Goal: Information Seeking & Learning: Understand process/instructions

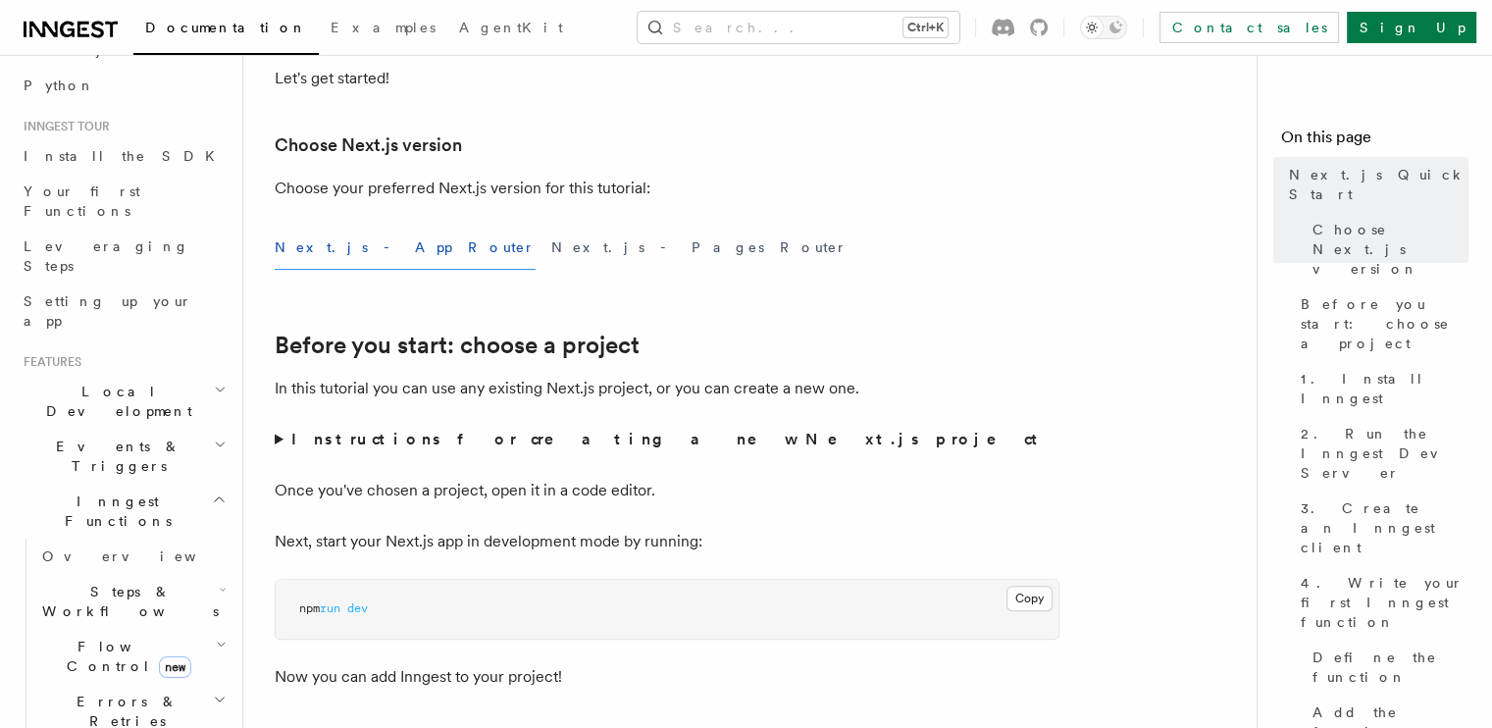
scroll to position [145, 0]
click at [176, 373] on h2 "Local Development" at bounding box center [123, 400] width 215 height 55
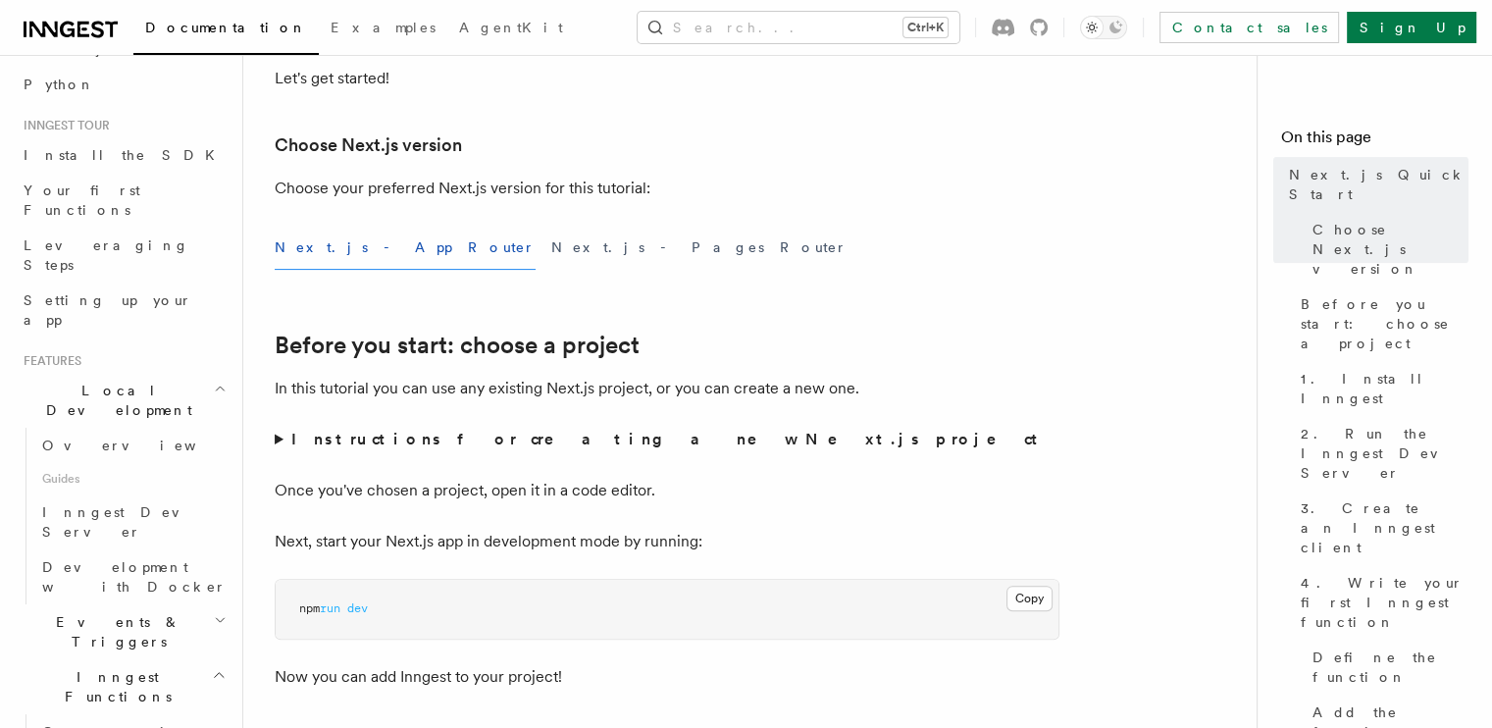
click at [195, 373] on h2 "Local Development" at bounding box center [123, 400] width 215 height 55
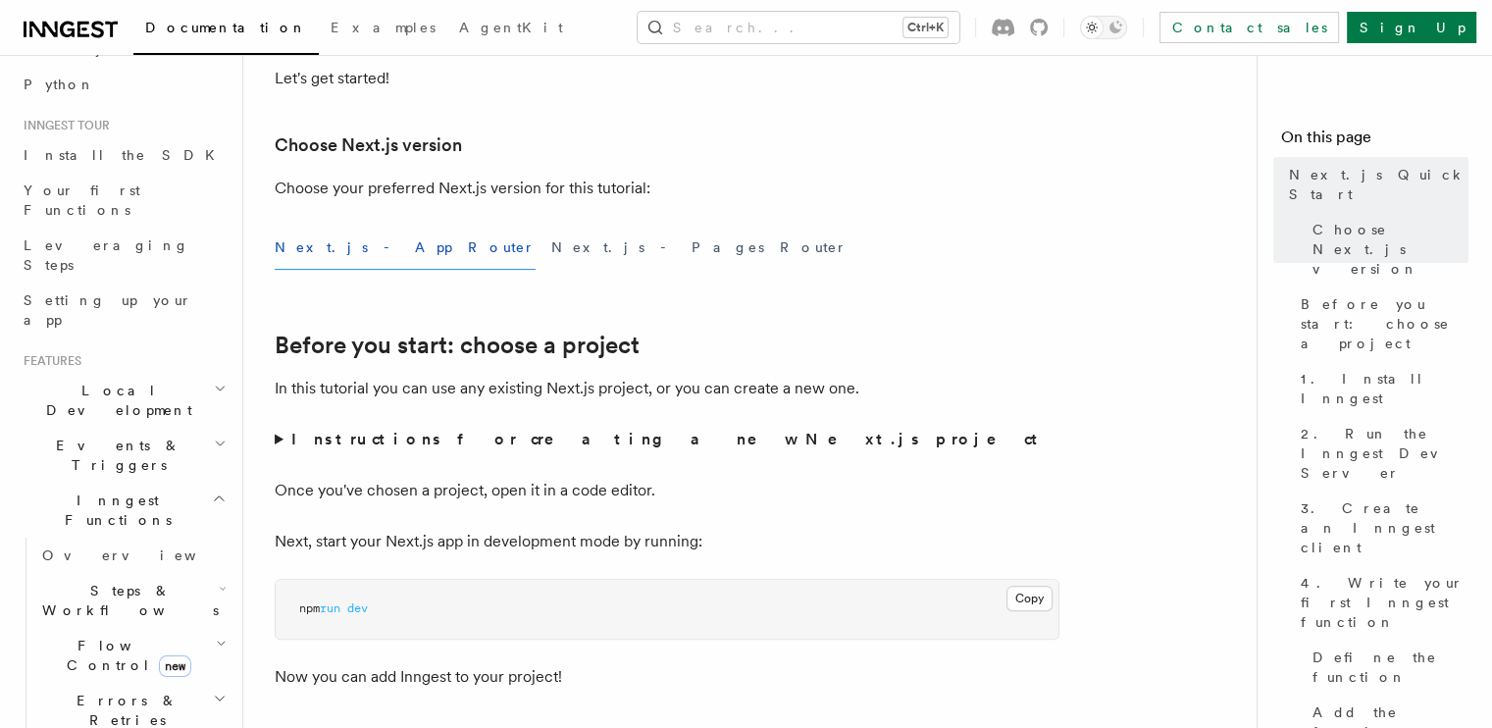
scroll to position [0, 0]
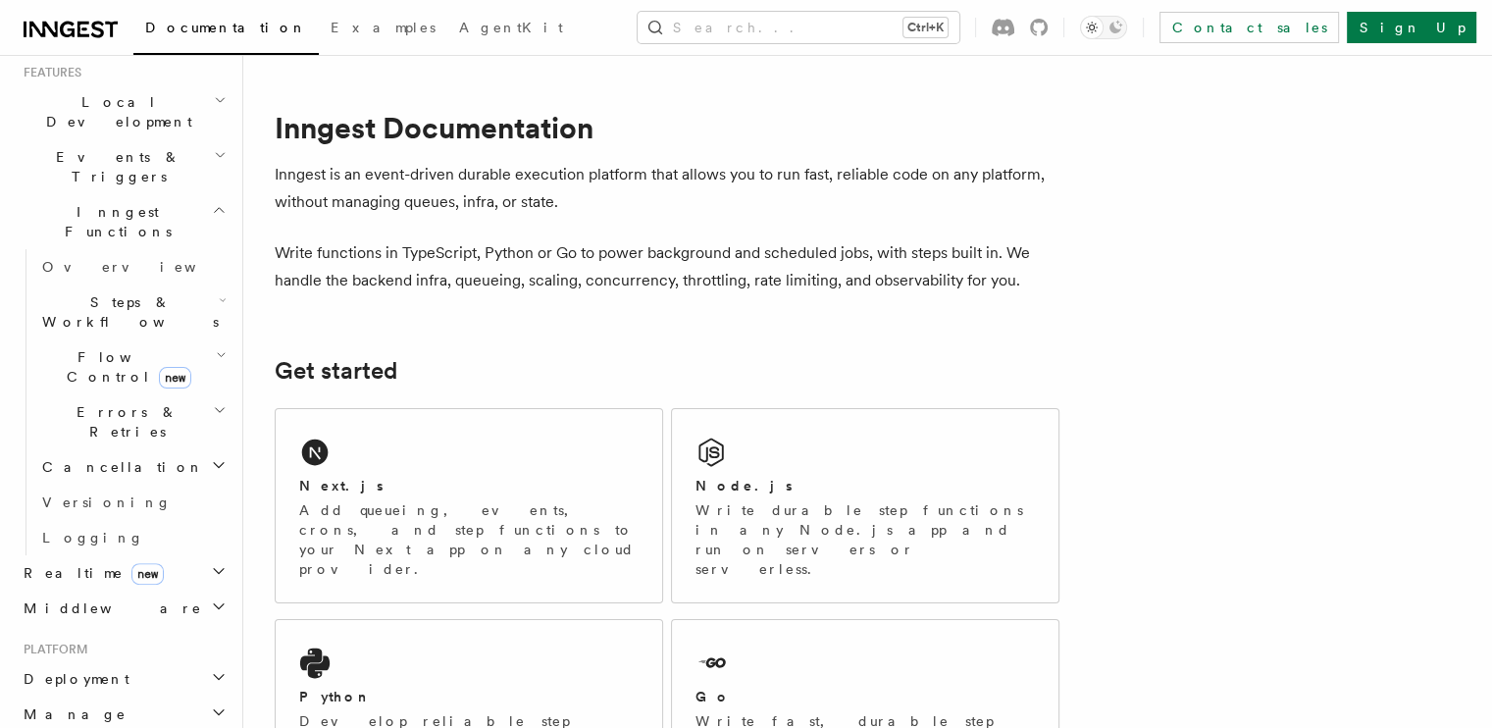
scroll to position [435, 0]
click at [143, 660] on h2 "Deployment" at bounding box center [123, 677] width 215 height 35
click at [103, 695] on link "Overview" at bounding box center [132, 712] width 196 height 35
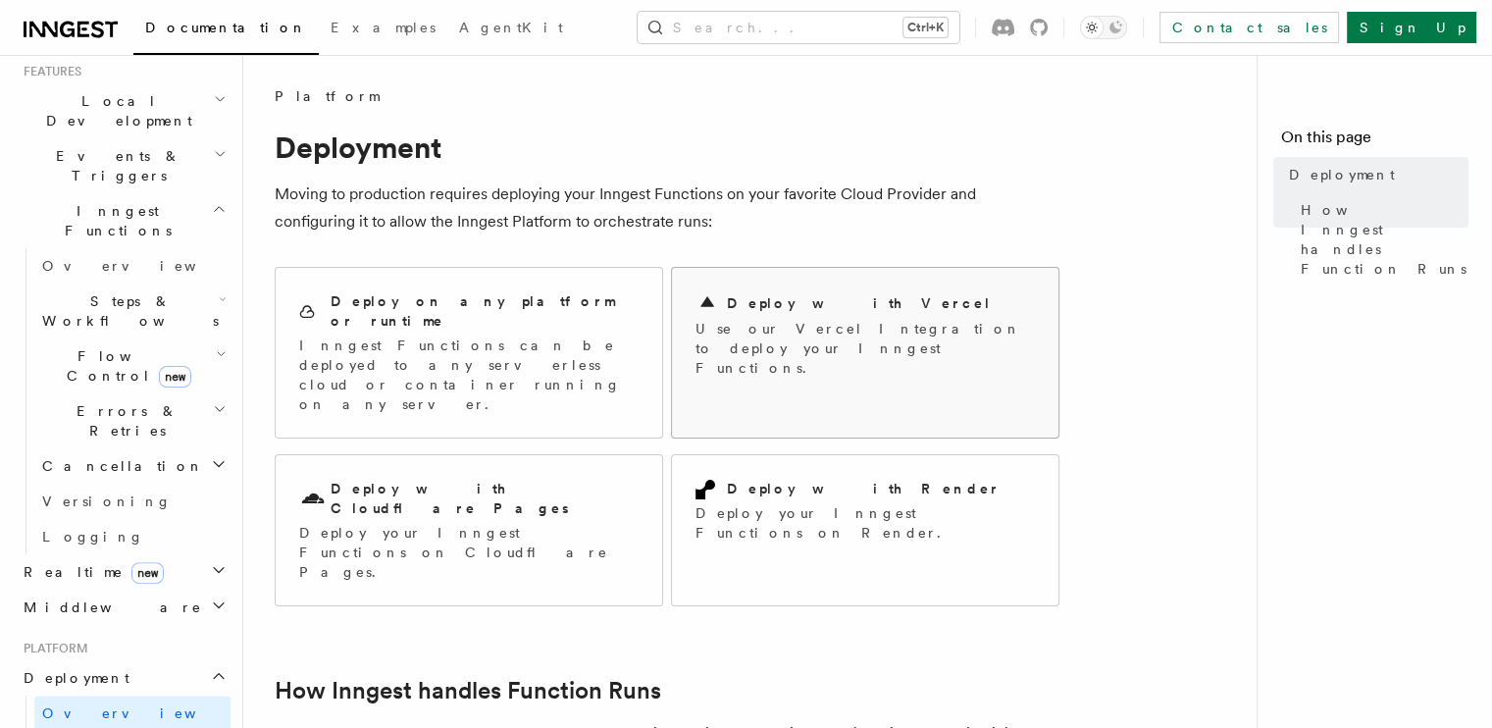
click at [839, 298] on h2 "Deploy with Vercel" at bounding box center [859, 303] width 265 height 20
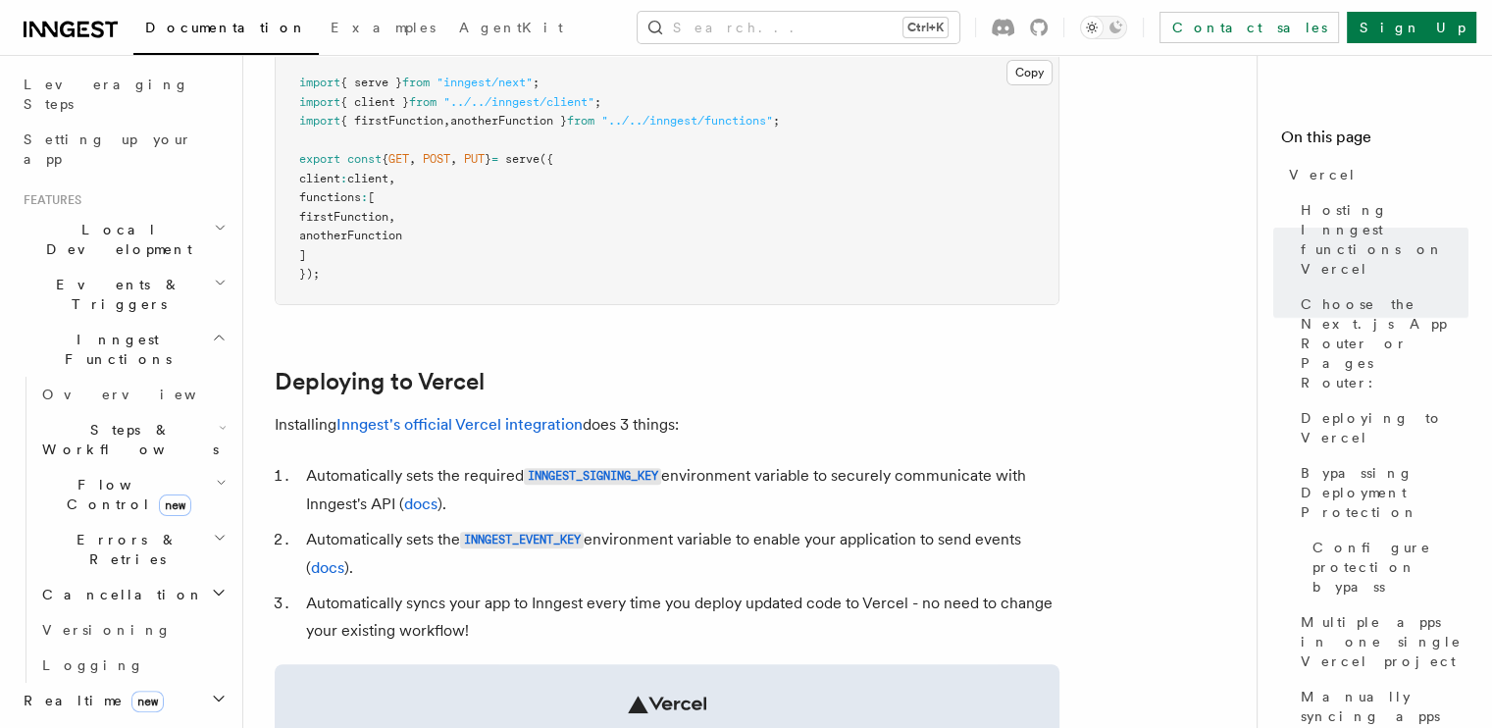
scroll to position [624, 0]
